Goal: Find specific page/section: Find specific page/section

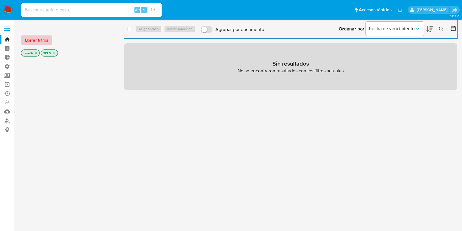
click at [33, 36] on span "Borrar filtros" at bounding box center [36, 40] width 23 height 8
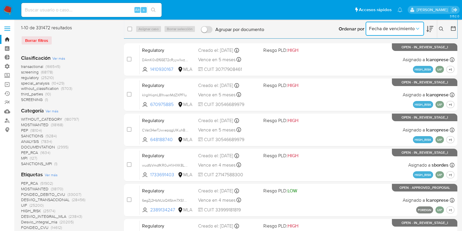
click at [403, 26] on span "Fecha de vencimiento" at bounding box center [392, 29] width 46 height 6
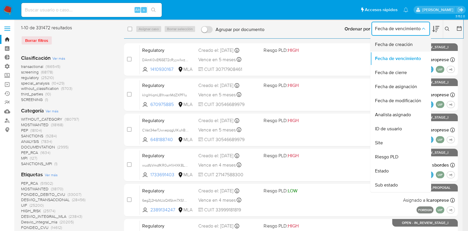
click at [402, 47] on span "Fecha de creación" at bounding box center [394, 45] width 38 height 6
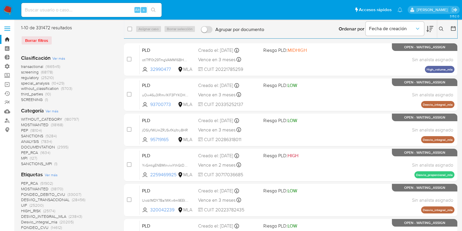
click at [450, 28] on div at bounding box center [452, 29] width 11 height 18
click at [455, 28] on icon at bounding box center [454, 28] width 6 height 6
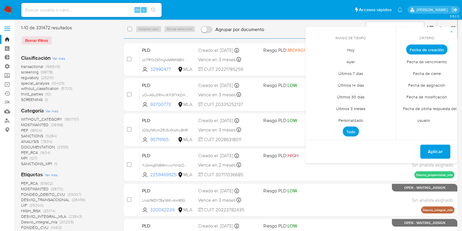
click at [354, 118] on span "Personalizado" at bounding box center [351, 120] width 37 height 12
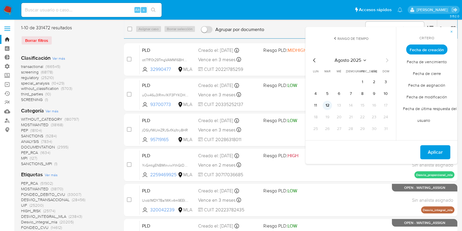
click at [328, 105] on button "12" at bounding box center [327, 105] width 9 height 9
click at [439, 153] on span "Aplicar" at bounding box center [435, 152] width 15 height 13
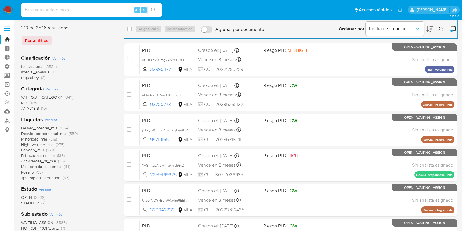
click at [49, 119] on span "Ver más" at bounding box center [51, 119] width 13 height 5
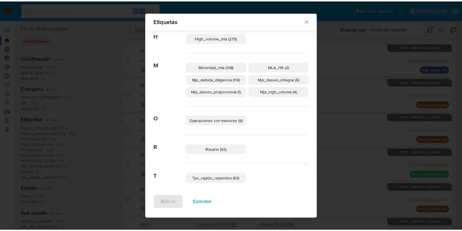
scroll to position [190, 0]
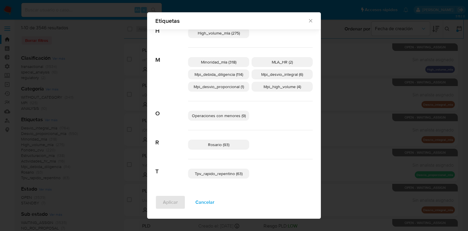
click at [235, 71] on span "Mpi_debida_diligencia (114)" at bounding box center [218, 74] width 49 height 6
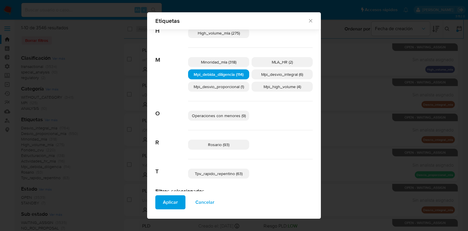
click at [231, 87] on span "Mpi_desvio_proporcional (1)" at bounding box center [219, 87] width 50 height 6
click at [278, 77] on p "Mpi_desvio_integral (6)" at bounding box center [281, 74] width 61 height 10
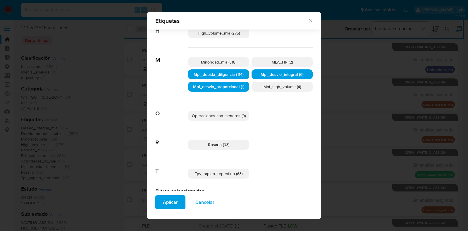
click at [278, 87] on span "Mpi_high_volume (4)" at bounding box center [281, 87] width 37 height 6
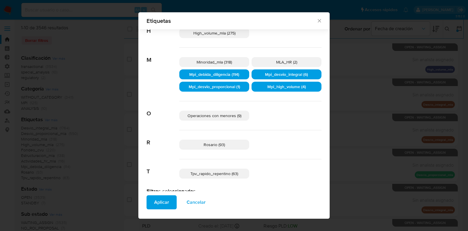
click at [166, 199] on span "Aplicar" at bounding box center [161, 202] width 15 height 13
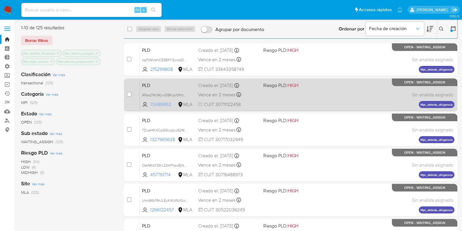
scroll to position [186, 0]
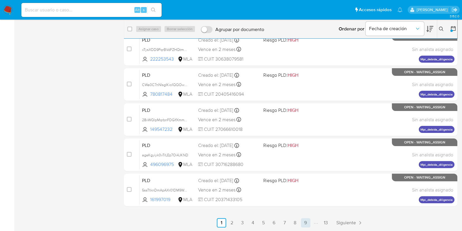
click at [301, 220] on link "9" at bounding box center [305, 222] width 9 height 9
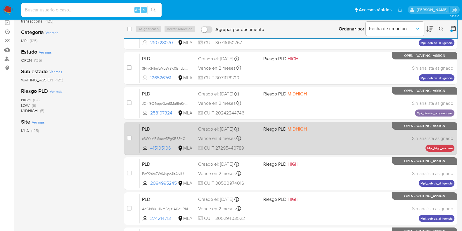
scroll to position [186, 0]
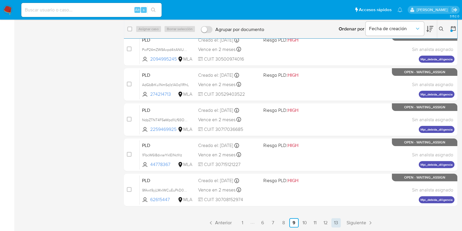
drag, startPoint x: 334, startPoint y: 228, endPoint x: 336, endPoint y: 223, distance: 5.6
click at [336, 223] on main "3.152.0" at bounding box center [231, 22] width 462 height 417
click at [336, 223] on link "13" at bounding box center [336, 222] width 9 height 9
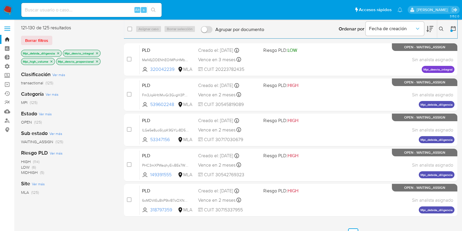
click at [58, 50] on p "Mpi_debida_diligencia" at bounding box center [41, 53] width 40 height 6
click at [58, 52] on icon "close-filter" at bounding box center [58, 53] width 4 height 4
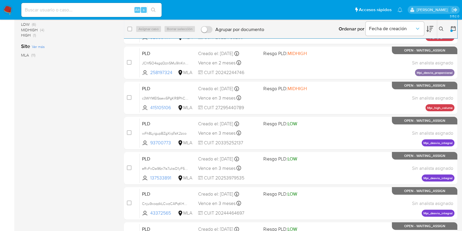
scroll to position [186, 0]
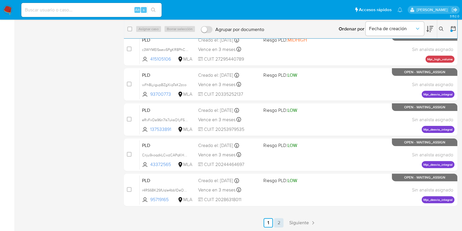
click at [283, 220] on link "2" at bounding box center [278, 222] width 9 height 9
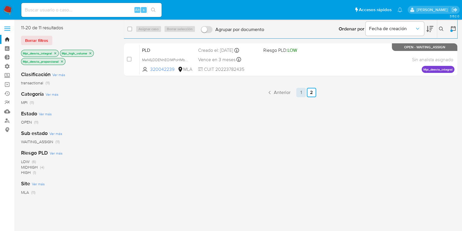
click at [298, 93] on link "1" at bounding box center [301, 92] width 9 height 9
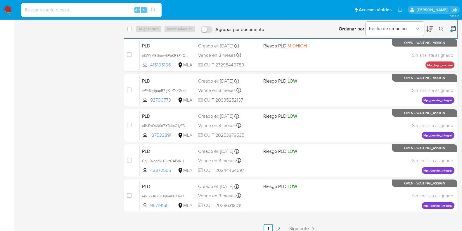
scroll to position [186, 0]
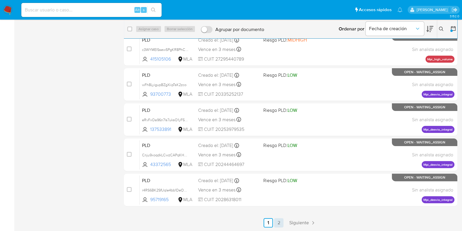
click at [278, 220] on link "2" at bounding box center [278, 222] width 9 height 9
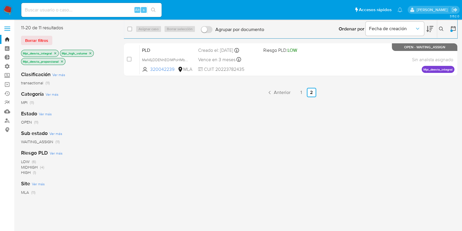
click at [55, 54] on icon "close-filter" at bounding box center [56, 53] width 4 height 4
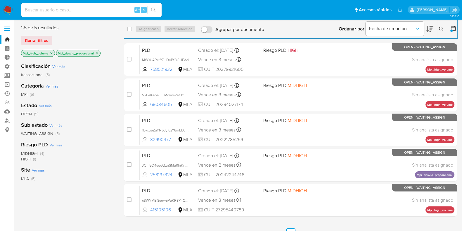
drag, startPoint x: 55, startPoint y: 54, endPoint x: 49, endPoint y: 53, distance: 5.9
click at [49, 53] on div "Mpi_high_volume" at bounding box center [38, 53] width 34 height 7
click at [49, 53] on p "Mpi_high_volume" at bounding box center [37, 53] width 33 height 6
click at [50, 53] on icon "close-filter" at bounding box center [52, 53] width 4 height 4
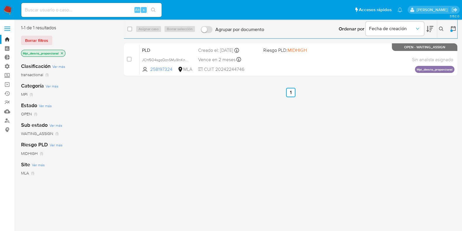
click at [63, 53] on icon "close-filter" at bounding box center [62, 53] width 2 height 2
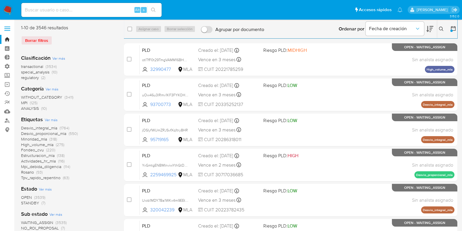
click at [33, 101] on span "(125)" at bounding box center [34, 103] width 8 height 6
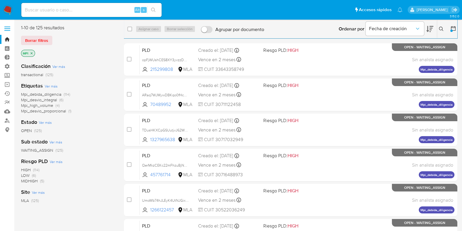
click at [58, 93] on span "Mpi_debida_diligencia" at bounding box center [41, 94] width 40 height 6
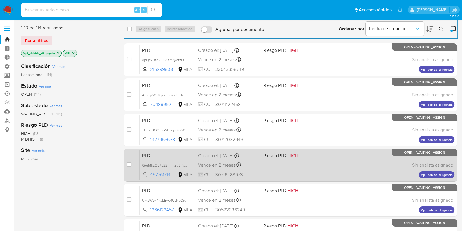
scroll to position [186, 0]
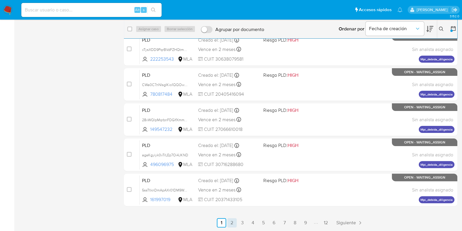
click at [235, 224] on link "2" at bounding box center [232, 222] width 9 height 9
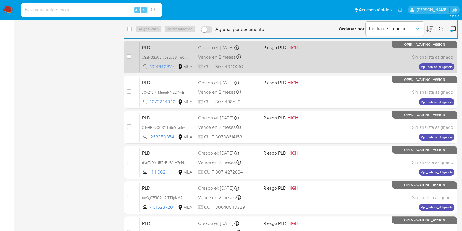
scroll to position [186, 0]
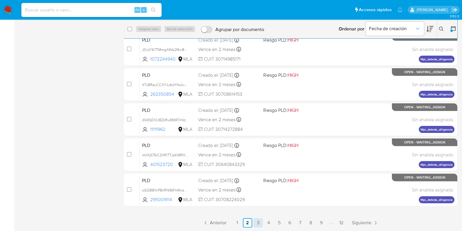
click at [259, 220] on link "3" at bounding box center [258, 222] width 9 height 9
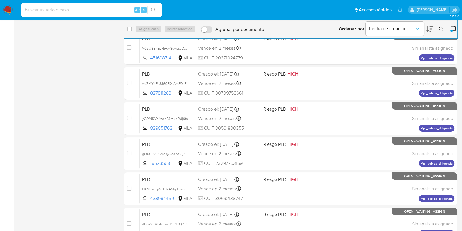
scroll to position [186, 0]
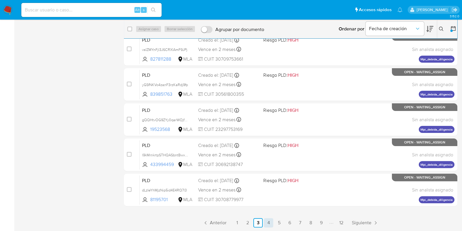
click at [268, 223] on link "4" at bounding box center [268, 222] width 9 height 9
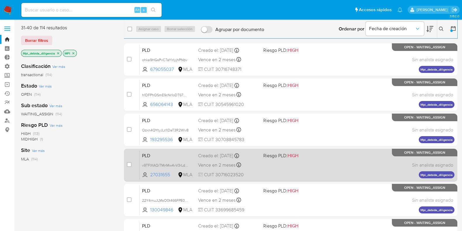
scroll to position [186, 0]
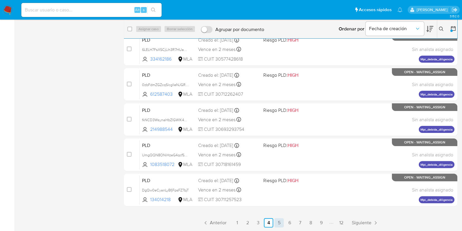
click at [280, 224] on link "5" at bounding box center [279, 222] width 9 height 9
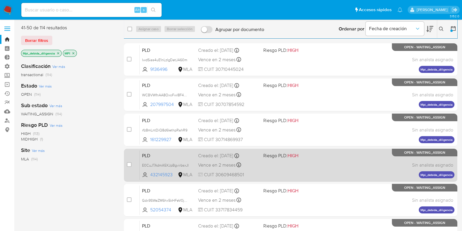
scroll to position [186, 0]
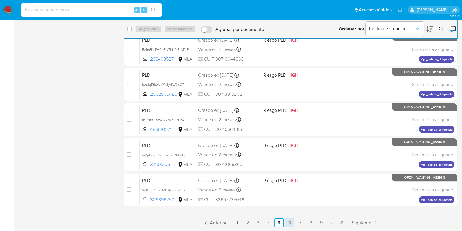
click at [292, 220] on link "6" at bounding box center [289, 222] width 9 height 9
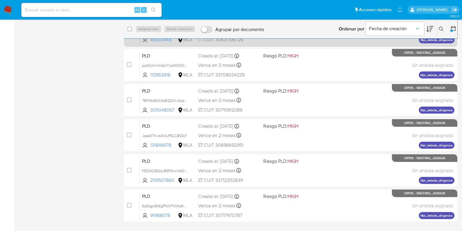
scroll to position [186, 0]
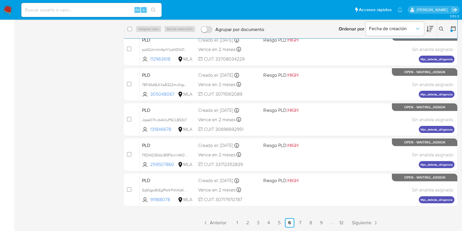
click at [304, 227] on main "3.152.0" at bounding box center [231, 22] width 462 height 417
click at [301, 223] on link "7" at bounding box center [300, 222] width 9 height 9
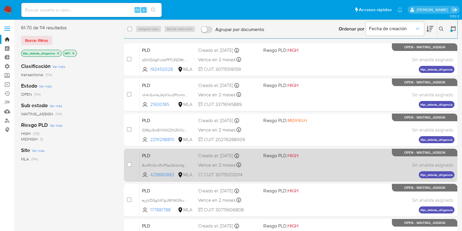
scroll to position [186, 0]
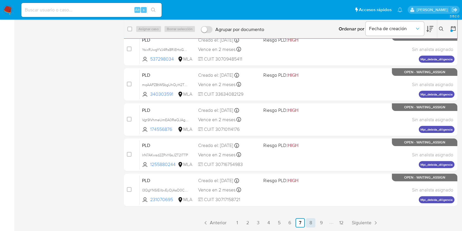
click at [314, 220] on link "8" at bounding box center [310, 222] width 9 height 9
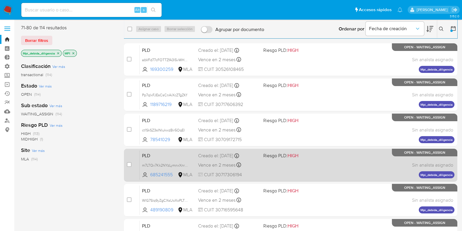
scroll to position [186, 0]
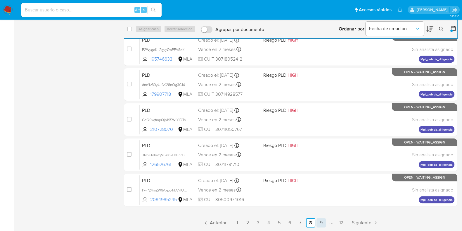
click at [319, 220] on link "9" at bounding box center [321, 222] width 9 height 9
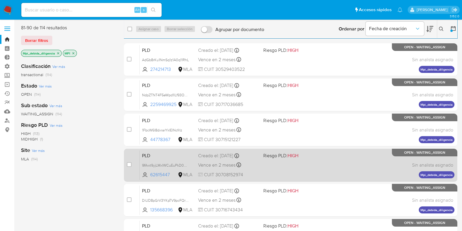
scroll to position [186, 0]
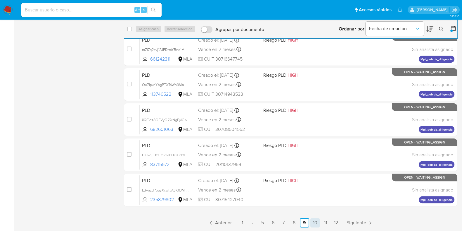
click at [315, 221] on link "10" at bounding box center [315, 222] width 9 height 9
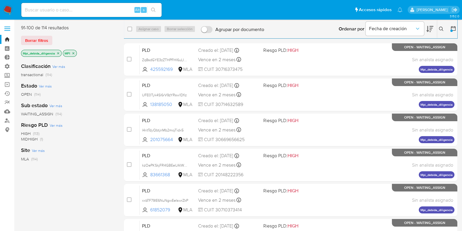
scroll to position [186, 0]
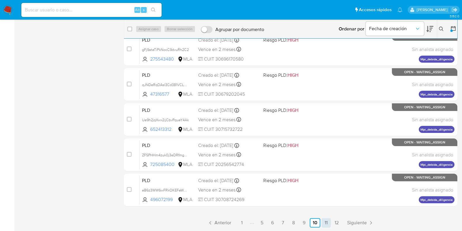
click at [325, 219] on link "11" at bounding box center [326, 222] width 9 height 9
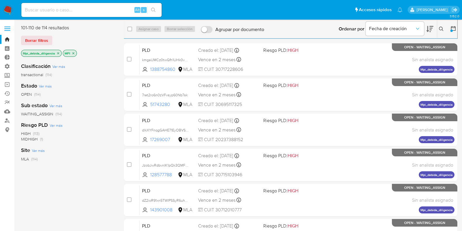
scroll to position [186, 0]
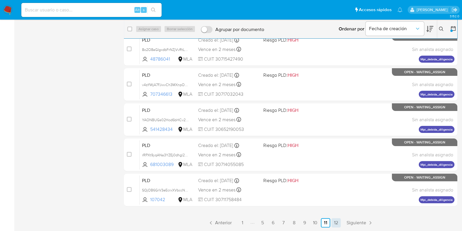
click at [337, 218] on link "12" at bounding box center [336, 222] width 9 height 9
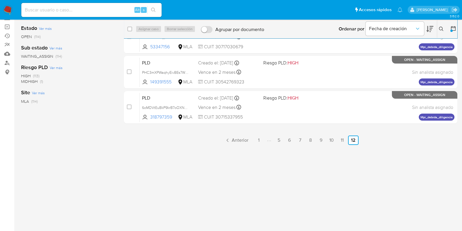
click at [441, 30] on icon at bounding box center [441, 29] width 4 height 4
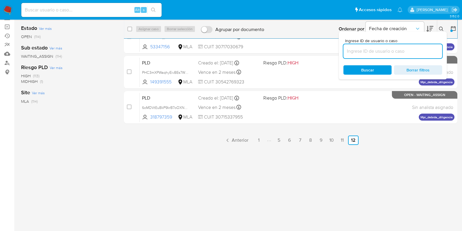
click at [413, 55] on input at bounding box center [393, 51] width 99 height 8
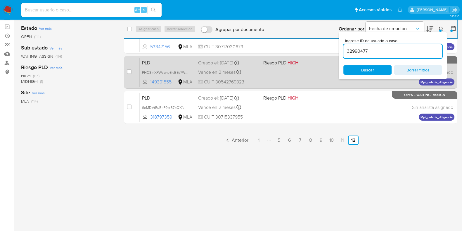
type input "32990477"
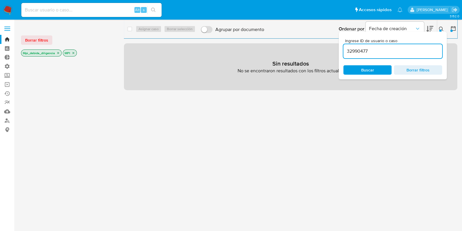
click at [60, 53] on icon "close-filter" at bounding box center [58, 53] width 4 height 4
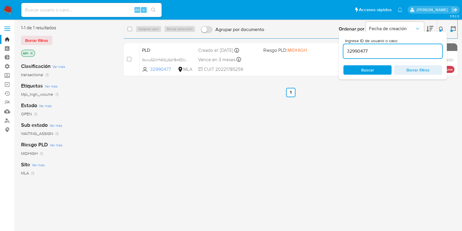
click at [30, 52] on icon "close-filter" at bounding box center [32, 53] width 4 height 4
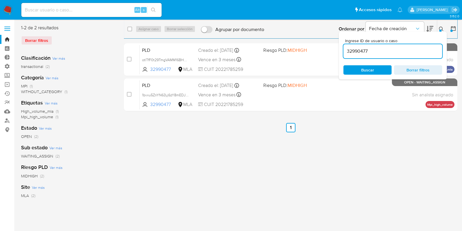
click at [212, 123] on ul "Anterior 1 Siguiente" at bounding box center [291, 127] width 334 height 9
click at [407, 161] on div "select-all-cases-checkbox Asignar caso Borrar selección Agrupar por documento O…" at bounding box center [291, 151] width 334 height 252
click at [441, 30] on div at bounding box center [441, 31] width 2 height 2
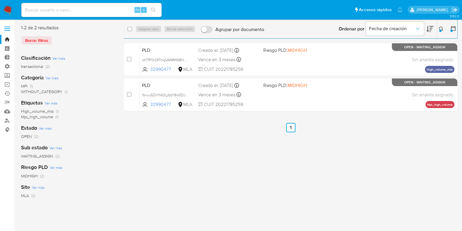
click at [440, 27] on icon at bounding box center [441, 29] width 5 height 5
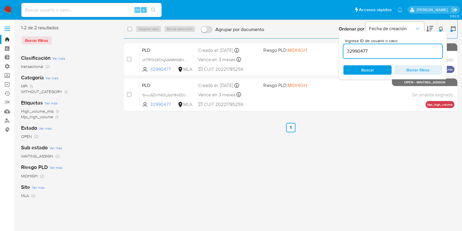
click at [400, 52] on input "32990477" at bounding box center [393, 51] width 99 height 8
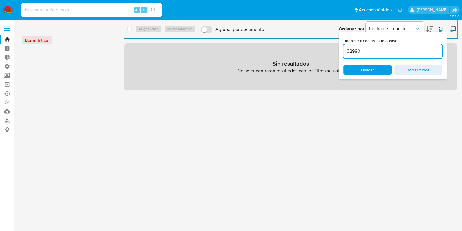
click at [400, 52] on input "32990" at bounding box center [393, 51] width 99 height 8
type input "3"
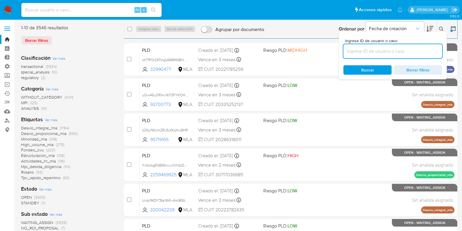
click at [400, 52] on input at bounding box center [393, 51] width 99 height 8
paste input "2259469925"
type input "2259469925"
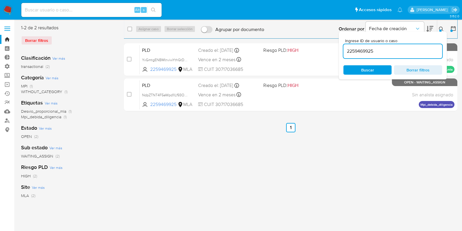
click at [438, 28] on button at bounding box center [442, 28] width 10 height 7
